Goal: Transaction & Acquisition: Obtain resource

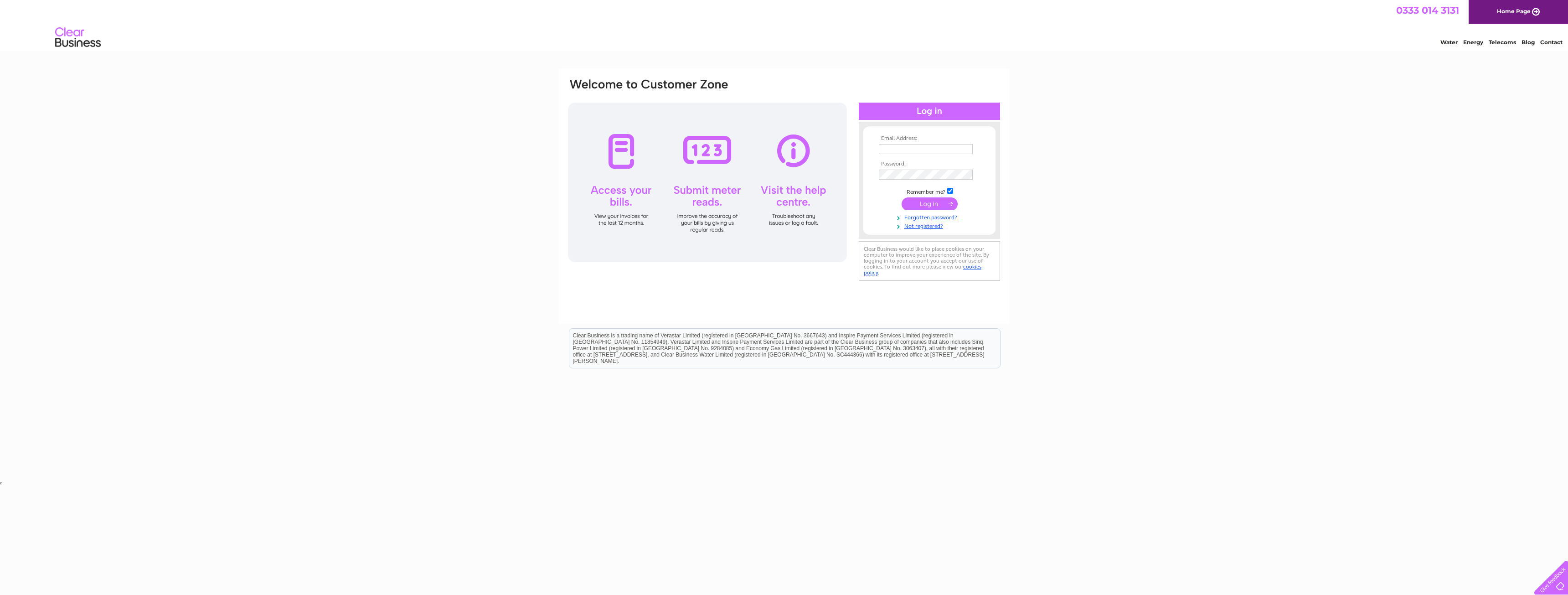
click at [912, 148] on input "text" at bounding box center [926, 149] width 94 height 10
click at [901, 149] on input "text" at bounding box center [926, 149] width 94 height 10
paste input "ronan.quinn@osborneking.com"
type input "ronan.quinn@osborneking.com"
click at [911, 205] on input "submit" at bounding box center [929, 205] width 56 height 13
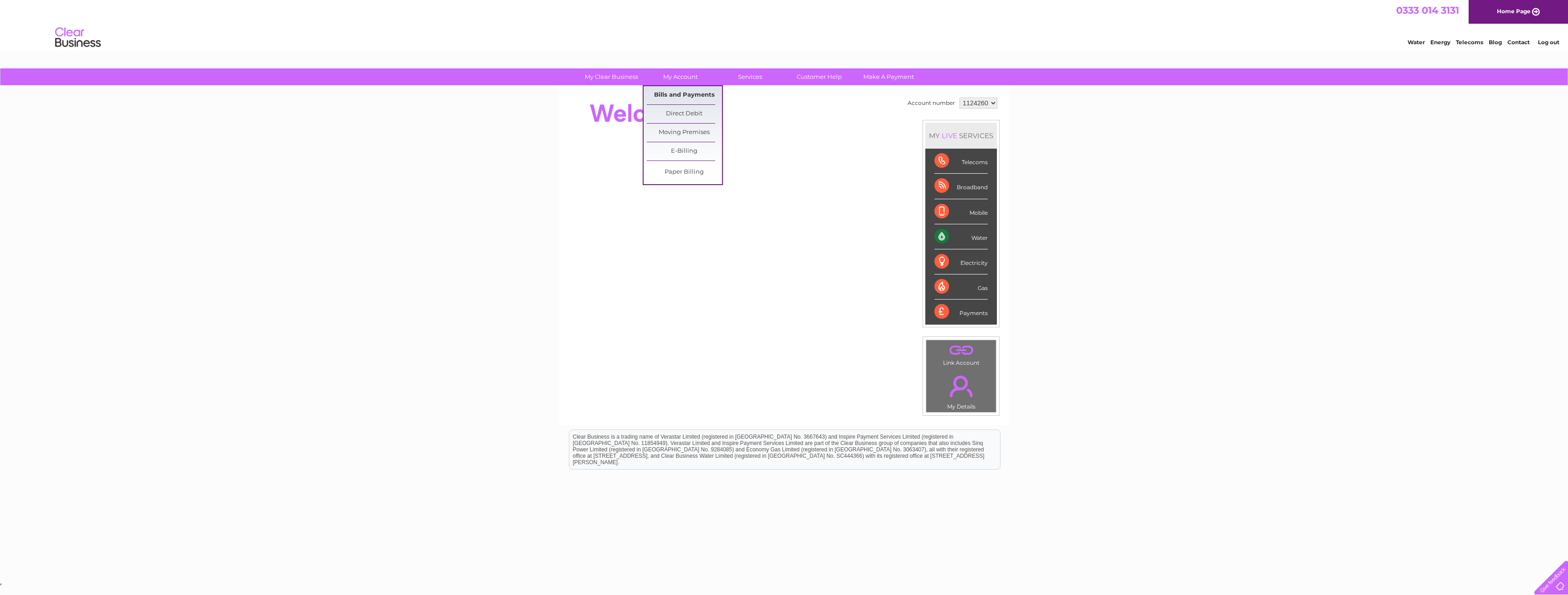
click at [668, 93] on link "Bills and Payments" at bounding box center [684, 95] width 75 height 18
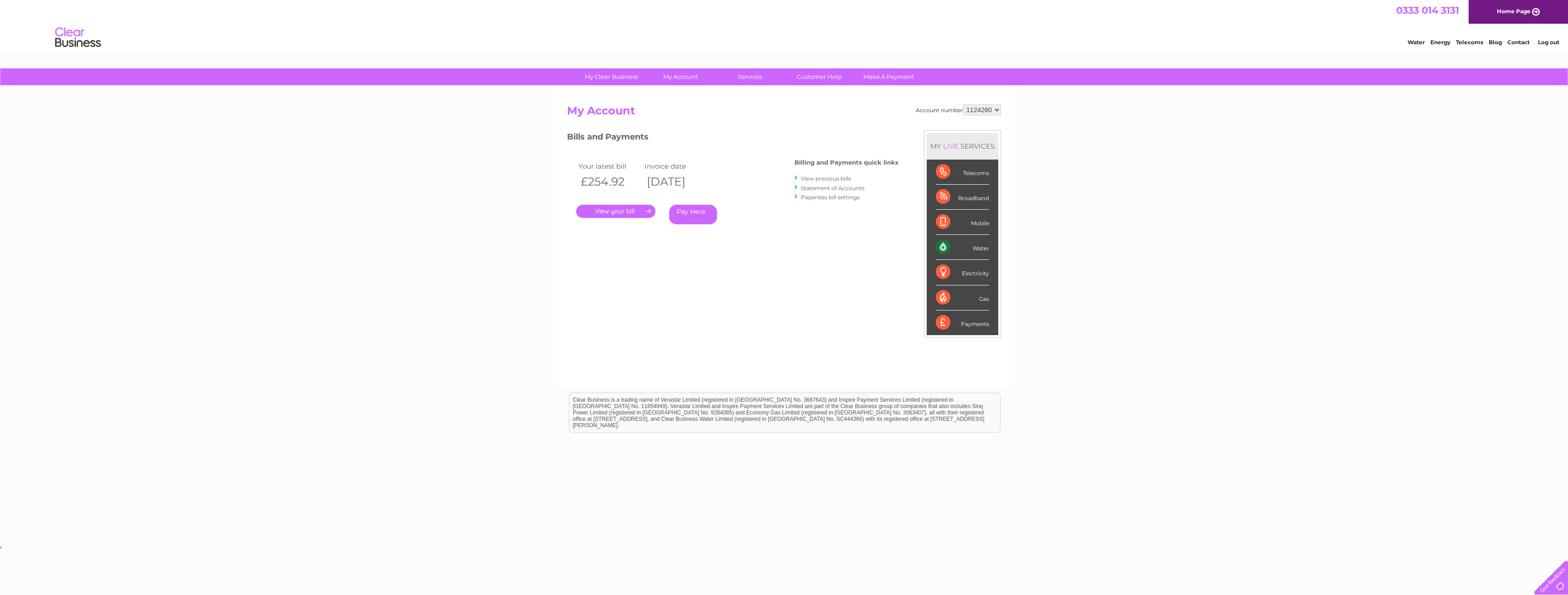
click at [627, 211] on link "." at bounding box center [615, 211] width 79 height 14
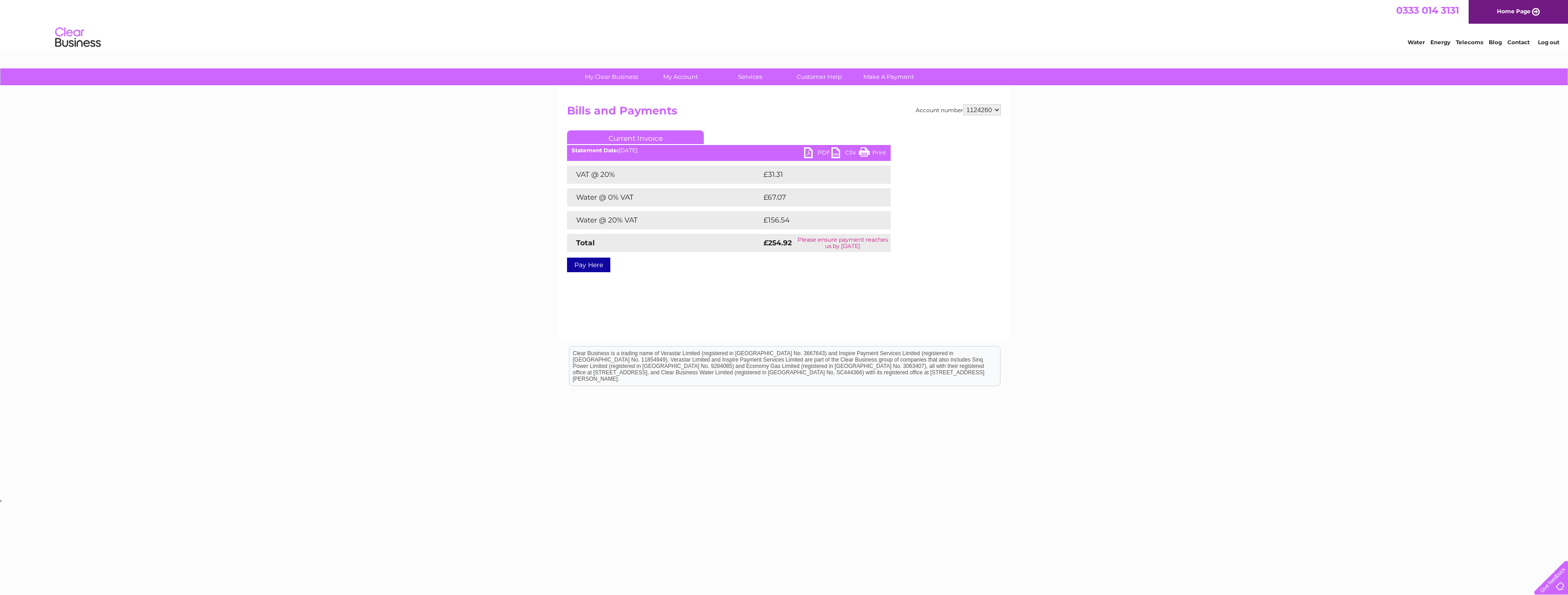
click at [818, 153] on link "PDF" at bounding box center [818, 154] width 27 height 14
click at [1551, 43] on link "Log out" at bounding box center [1549, 42] width 22 height 7
